Goal: Task Accomplishment & Management: Manage account settings

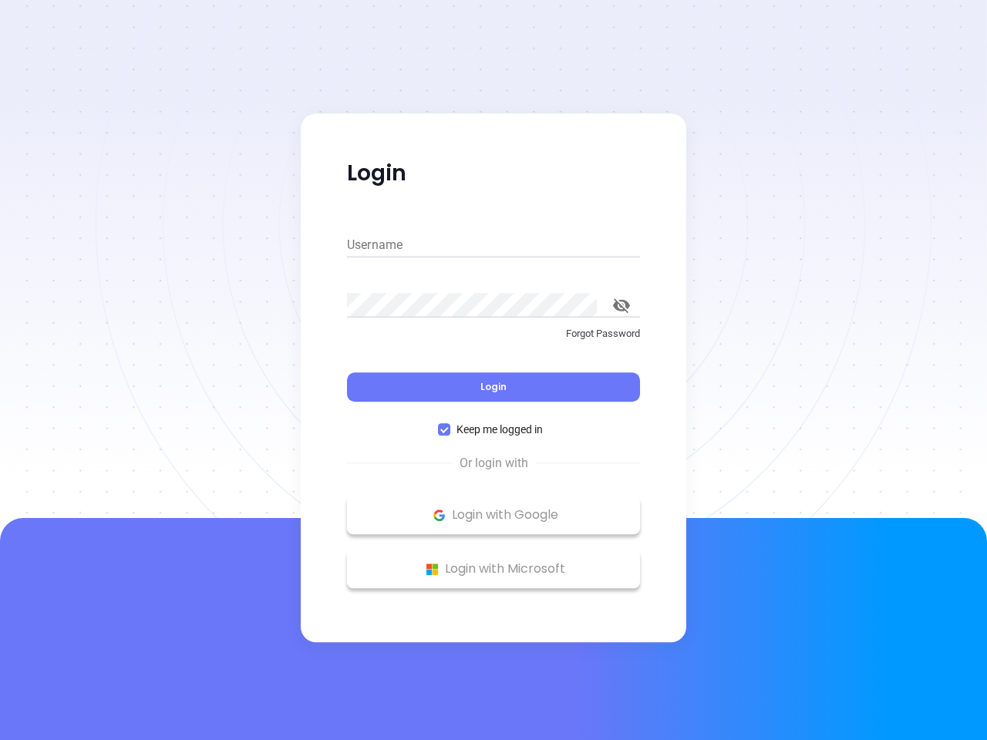
click at [494, 370] on div "Login" at bounding box center [493, 378] width 293 height 48
click at [494, 245] on input "Username" at bounding box center [493, 245] width 293 height 25
click at [622, 305] on icon "toggle password visibility" at bounding box center [621, 305] width 17 height 15
click at [494, 387] on span "Login" at bounding box center [493, 386] width 26 height 13
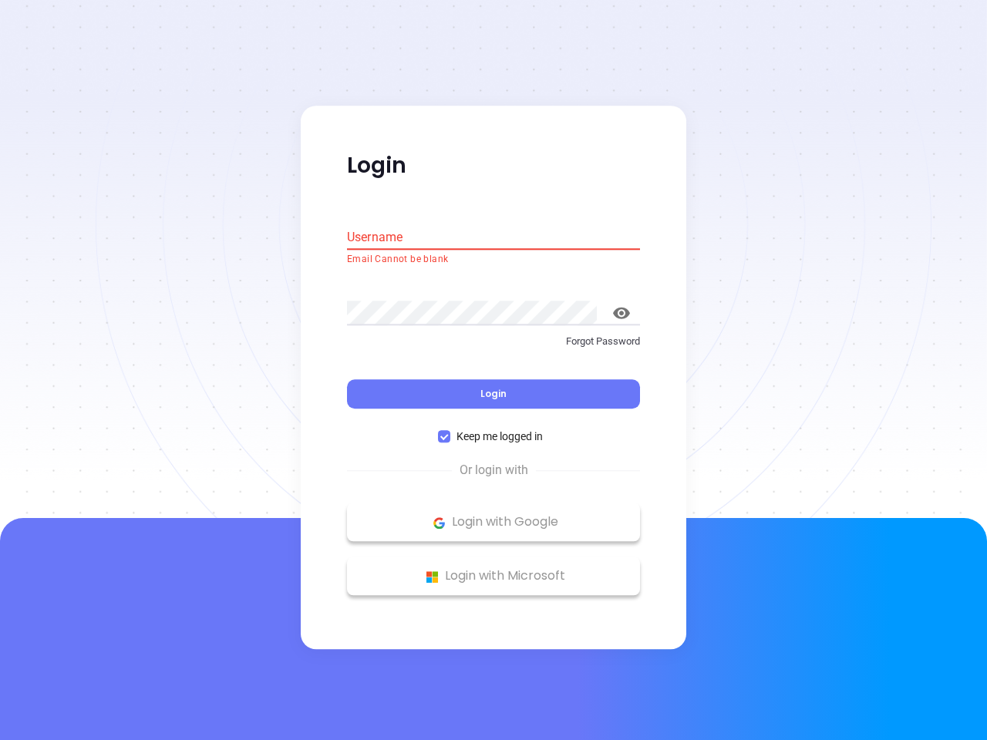
click at [494, 430] on span "Keep me logged in" at bounding box center [499, 437] width 99 height 17
click at [450, 431] on input "Keep me logged in" at bounding box center [444, 437] width 12 height 12
checkbox input "false"
click at [494, 515] on p "Login with Google" at bounding box center [494, 522] width 278 height 23
click at [494, 569] on p "Login with Microsoft" at bounding box center [494, 576] width 278 height 23
